Goal: Browse casually

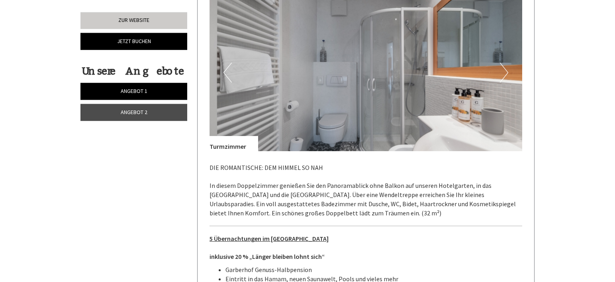
scroll to position [1463, 0]
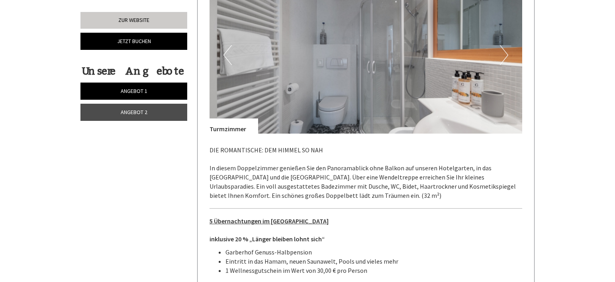
click at [506, 47] on button "Next" at bounding box center [504, 55] width 8 height 20
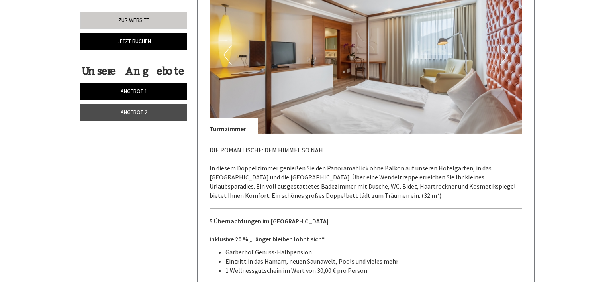
click at [506, 47] on button "Next" at bounding box center [504, 55] width 8 height 20
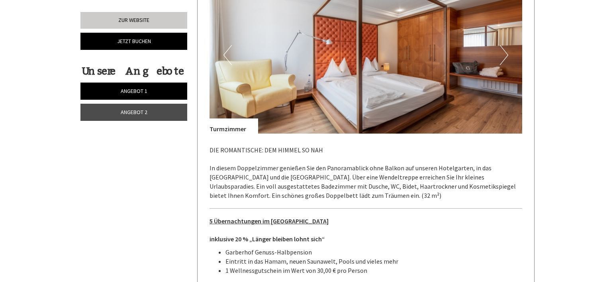
click at [506, 47] on button "Next" at bounding box center [504, 55] width 8 height 20
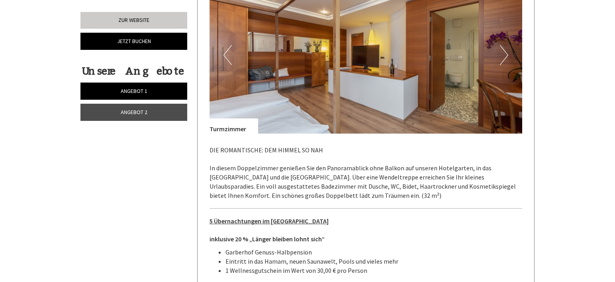
click at [506, 47] on button "Next" at bounding box center [504, 55] width 8 height 20
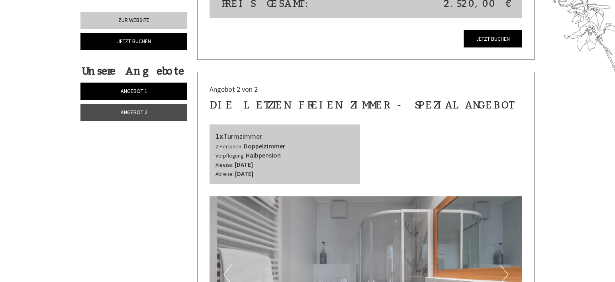
scroll to position [1138, 0]
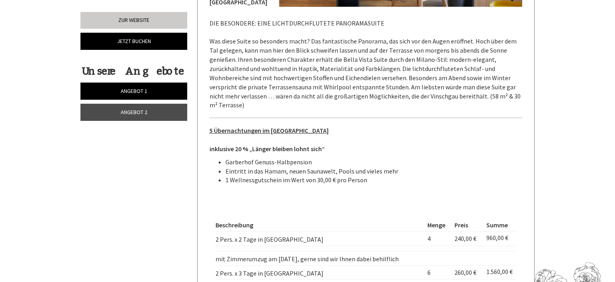
scroll to position [731, 0]
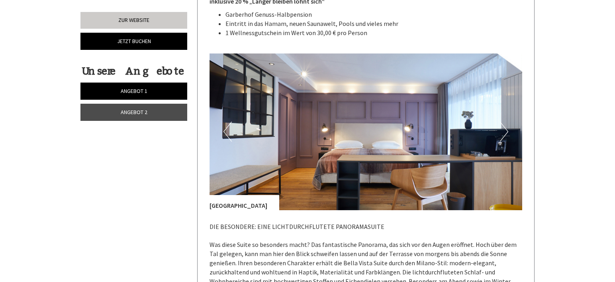
click at [502, 132] on button "Next" at bounding box center [504, 132] width 8 height 20
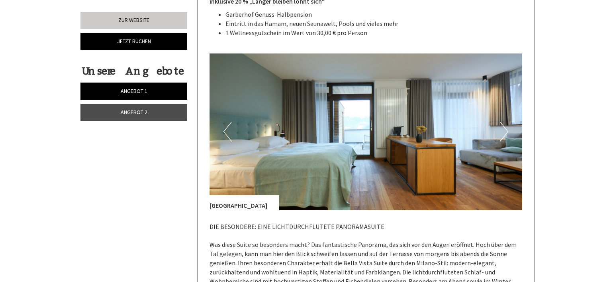
click at [504, 132] on button "Next" at bounding box center [504, 132] width 8 height 20
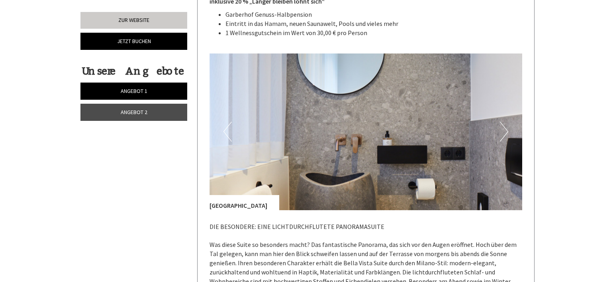
click at [504, 132] on button "Next" at bounding box center [504, 132] width 8 height 20
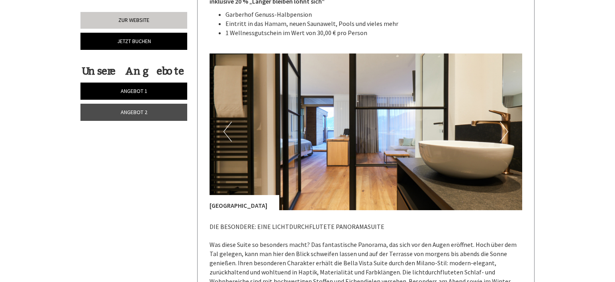
click at [504, 132] on button "Next" at bounding box center [504, 132] width 8 height 20
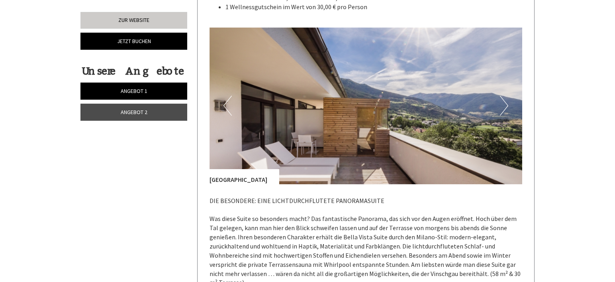
scroll to position [772, 0]
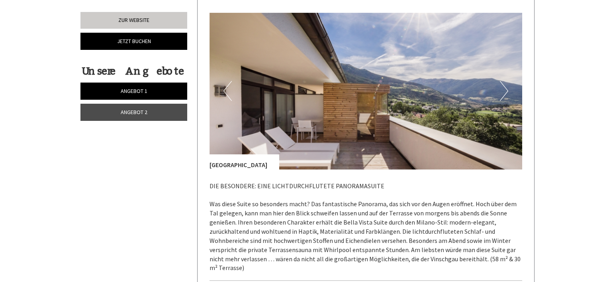
click at [503, 92] on button "Next" at bounding box center [504, 91] width 8 height 20
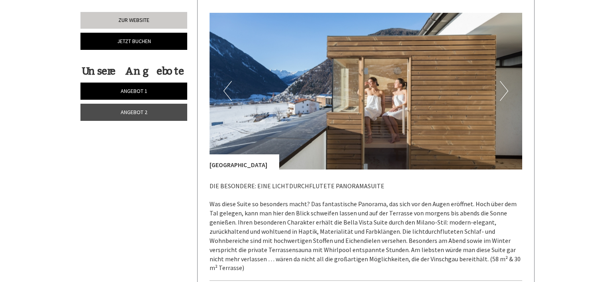
click at [503, 92] on button "Next" at bounding box center [504, 91] width 8 height 20
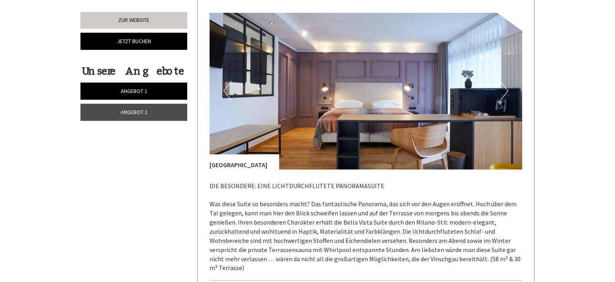
click at [503, 92] on button "Next" at bounding box center [504, 91] width 8 height 20
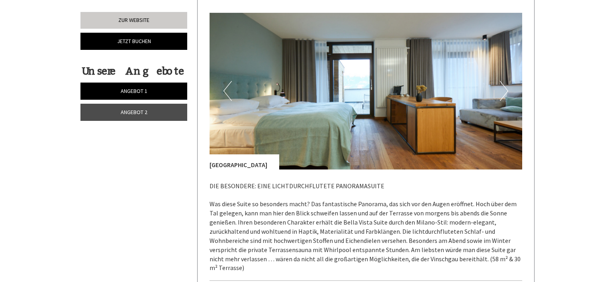
click at [503, 92] on button "Next" at bounding box center [504, 91] width 8 height 20
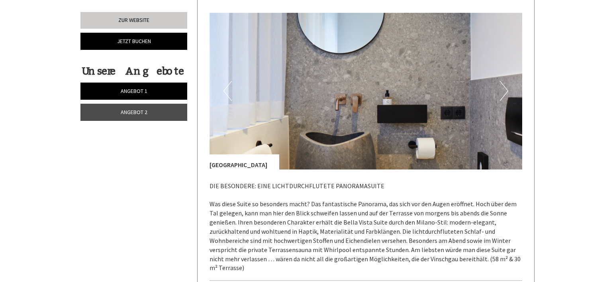
click at [503, 92] on button "Next" at bounding box center [504, 91] width 8 height 20
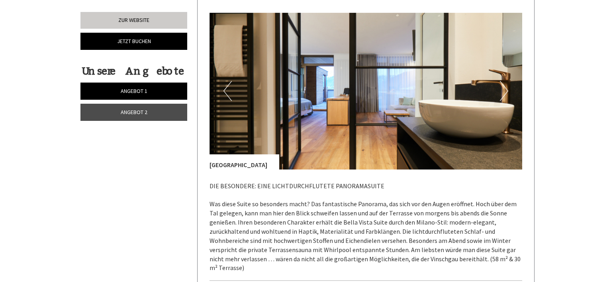
click at [503, 92] on button "Next" at bounding box center [504, 91] width 8 height 20
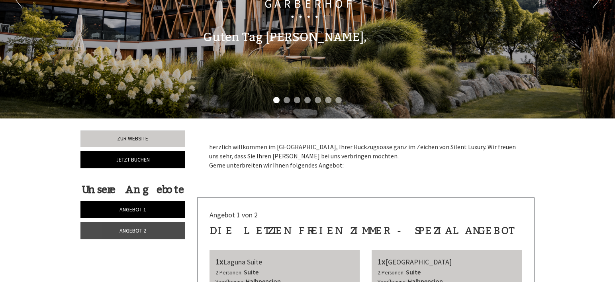
scroll to position [0, 0]
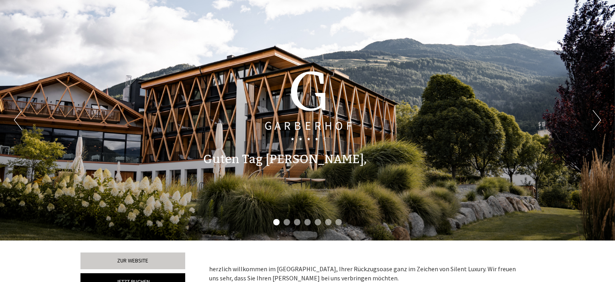
click at [599, 120] on button "Next" at bounding box center [597, 120] width 8 height 20
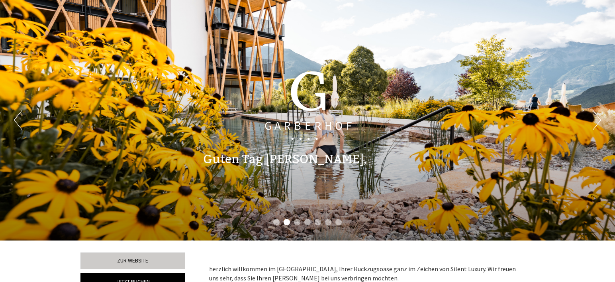
click at [599, 120] on button "Next" at bounding box center [597, 120] width 8 height 20
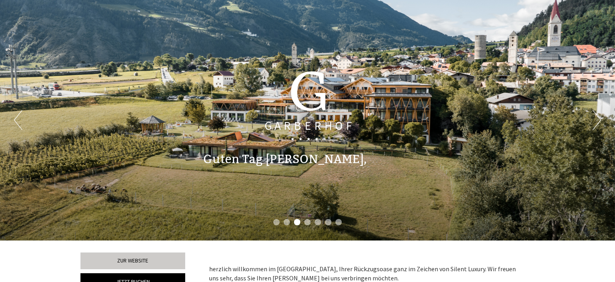
click at [599, 120] on button "Next" at bounding box center [597, 120] width 8 height 20
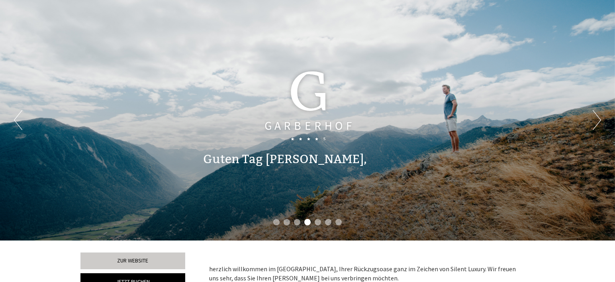
click at [599, 120] on button "Next" at bounding box center [597, 120] width 8 height 20
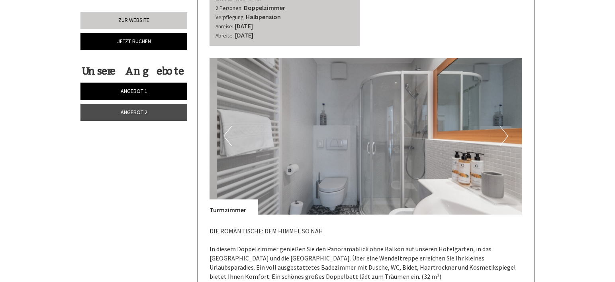
scroll to position [1382, 0]
click at [505, 129] on button "Next" at bounding box center [504, 136] width 8 height 20
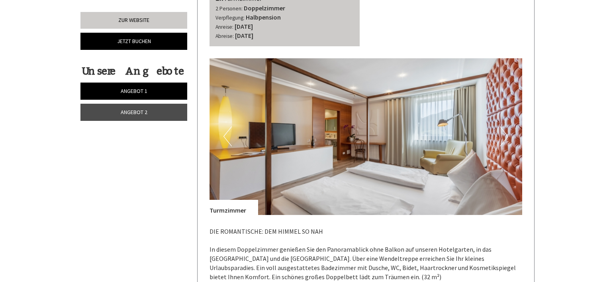
click at [224, 126] on button "Previous" at bounding box center [227, 136] width 8 height 20
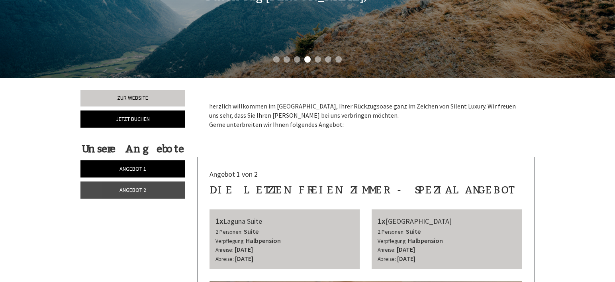
scroll to position [0, 0]
